Goal: Task Accomplishment & Management: Manage account settings

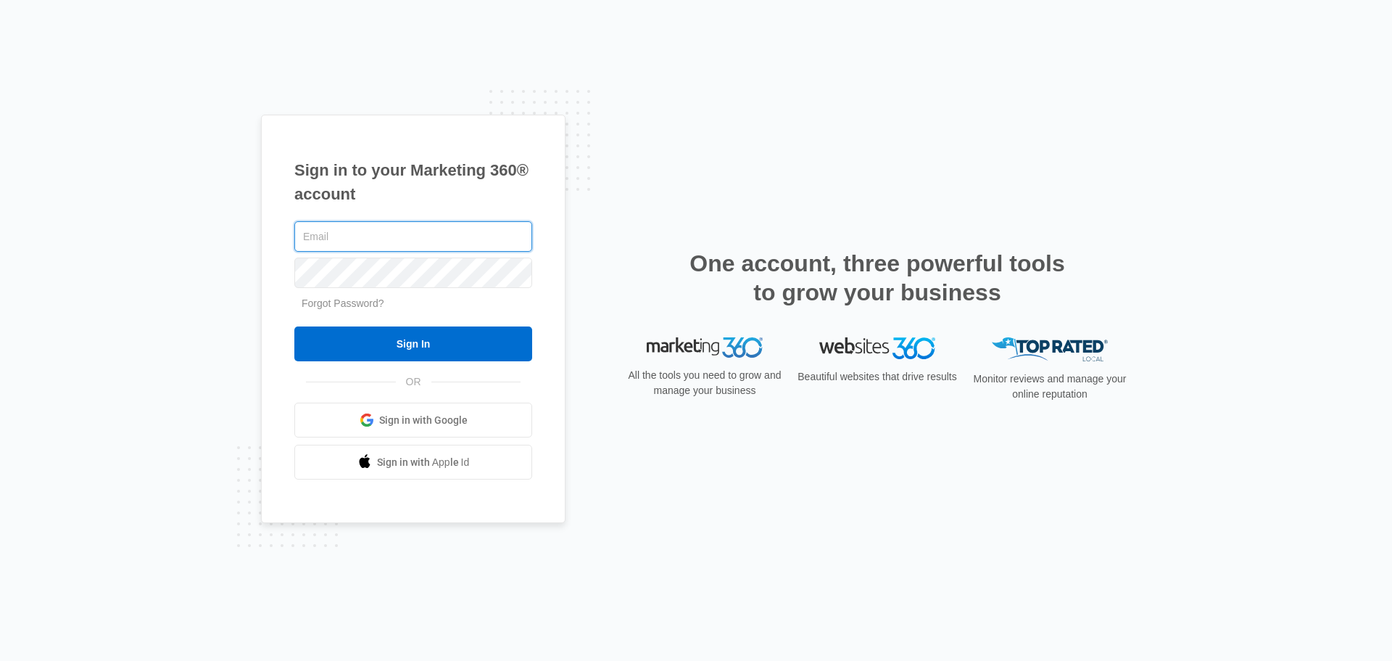
type input "tyler.hatton@madwire.com"
click at [874, 150] on div "Sign in to your Marketing 360® account tyler.hatton@madwire.com Forgot Password…" at bounding box center [696, 331] width 870 height 432
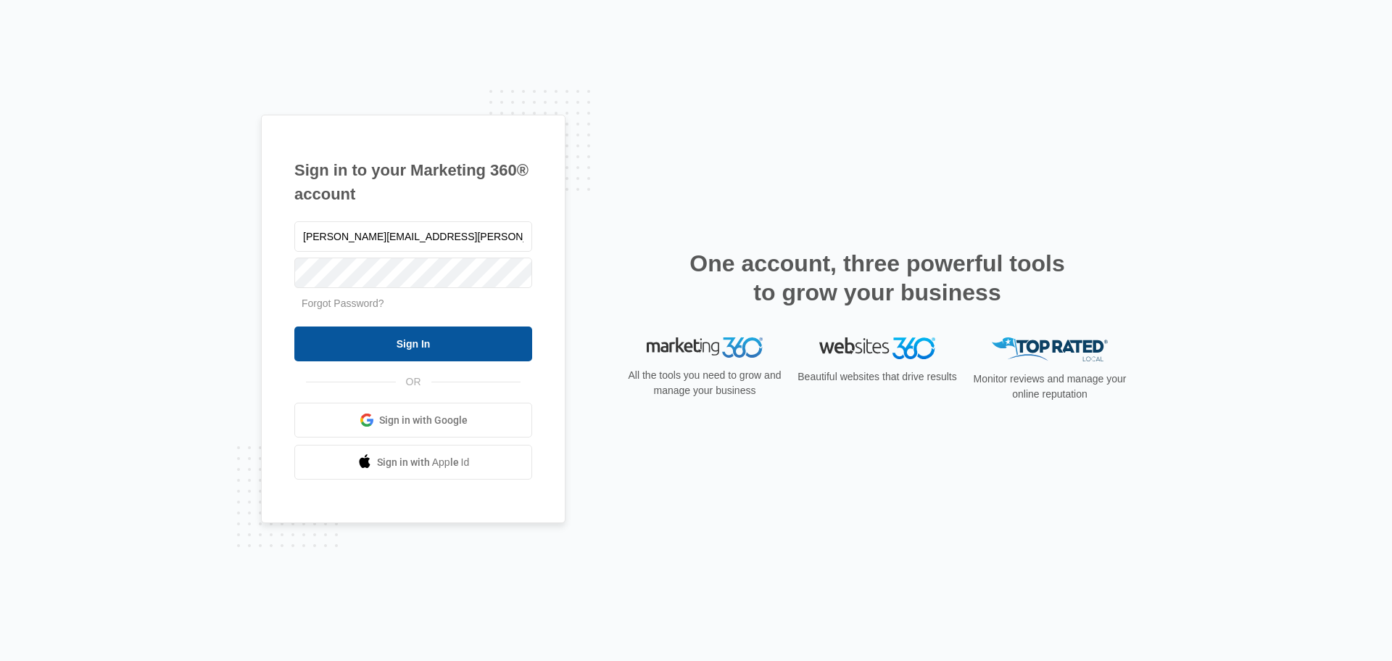
click at [416, 347] on input "Sign In" at bounding box center [413, 343] width 238 height 35
type input "tyler.hatton@madwire.com"
click at [426, 332] on input "Sign In" at bounding box center [413, 343] width 238 height 35
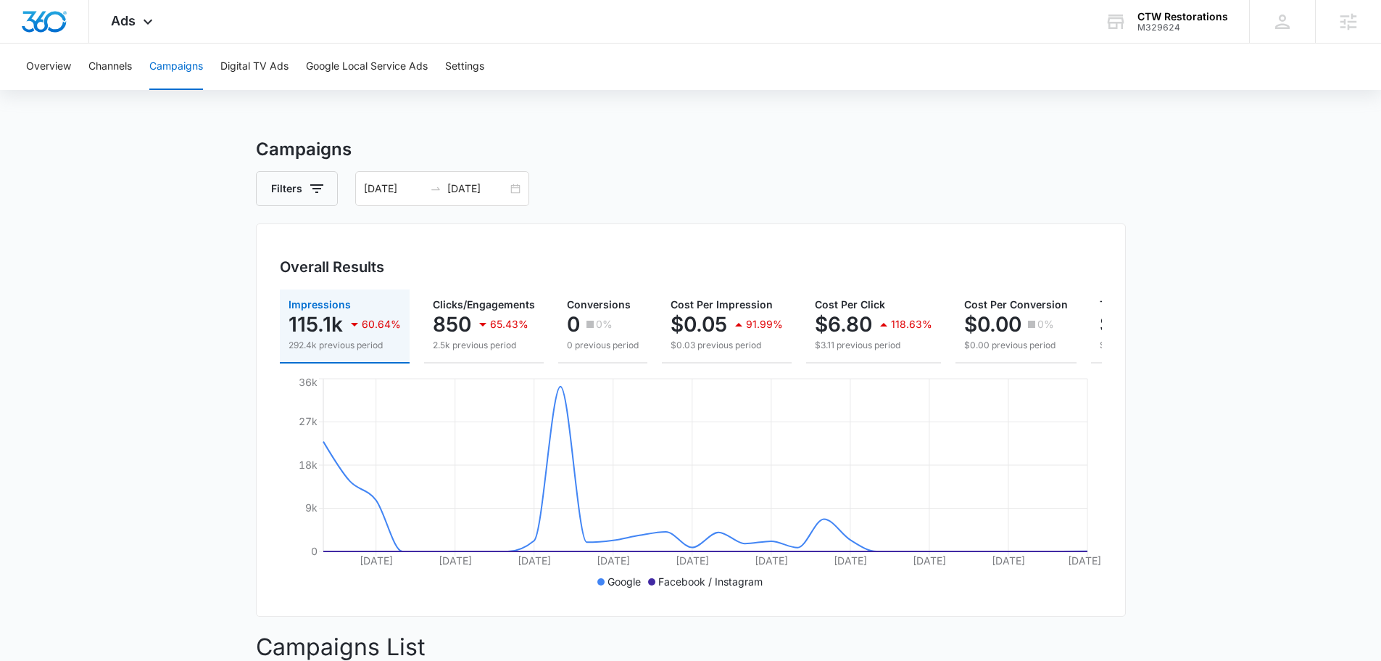
click at [607, 48] on div "Overview Channels Campaigns Digital TV Ads Google Local Service Ads Settings" at bounding box center [690, 67] width 1346 height 46
